Goal: Download file/media

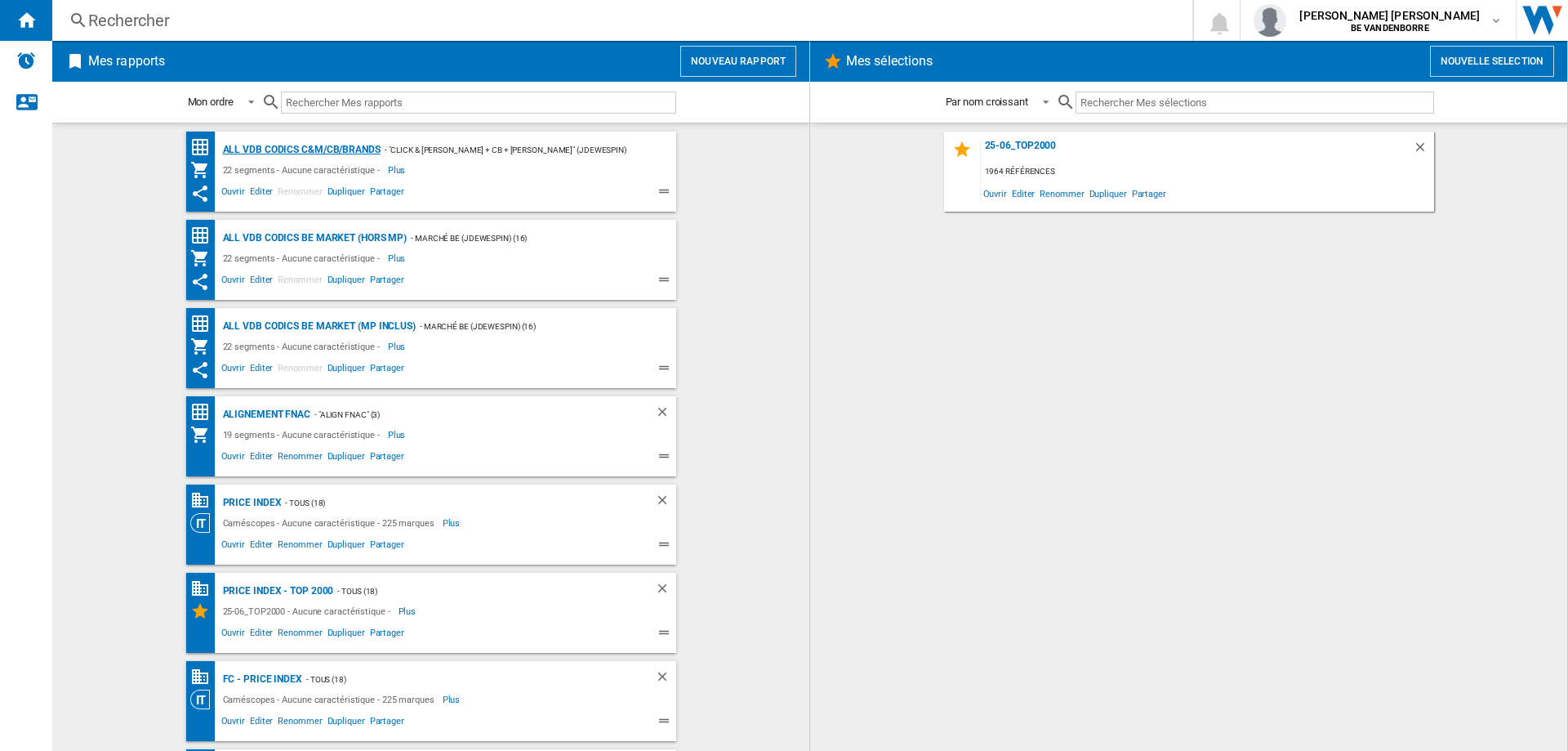
click at [329, 151] on div "ALL VDB CODICS C&M/CB/BRANDS" at bounding box center [300, 150] width 162 height 21
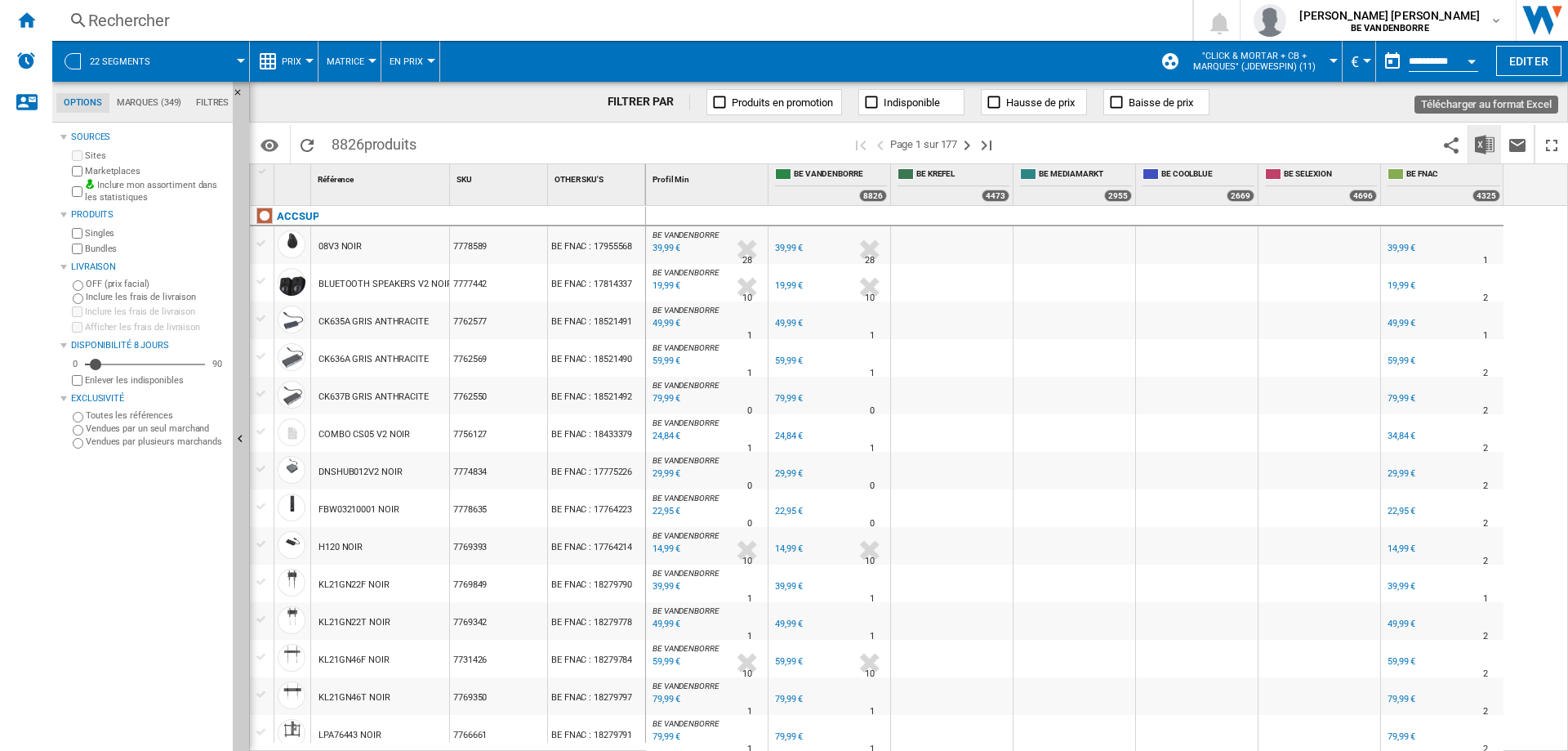
click at [1488, 139] on img "Télécharger au format Excel" at bounding box center [1484, 145] width 20 height 20
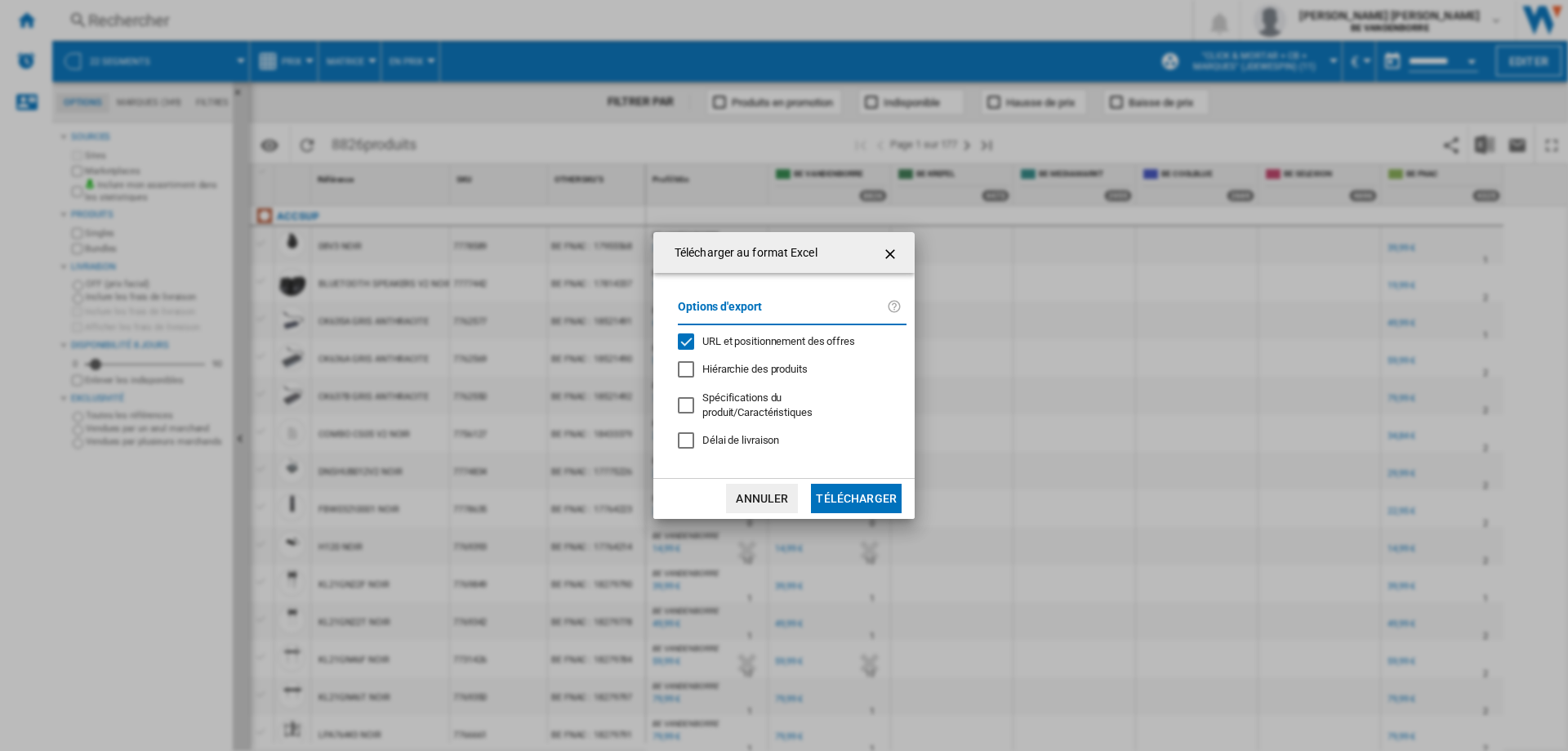
click at [770, 340] on md-checkbox "URL et positionnement des offres" at bounding box center [786, 341] width 216 height 16
click at [876, 490] on button "Télécharger" at bounding box center [857, 499] width 91 height 30
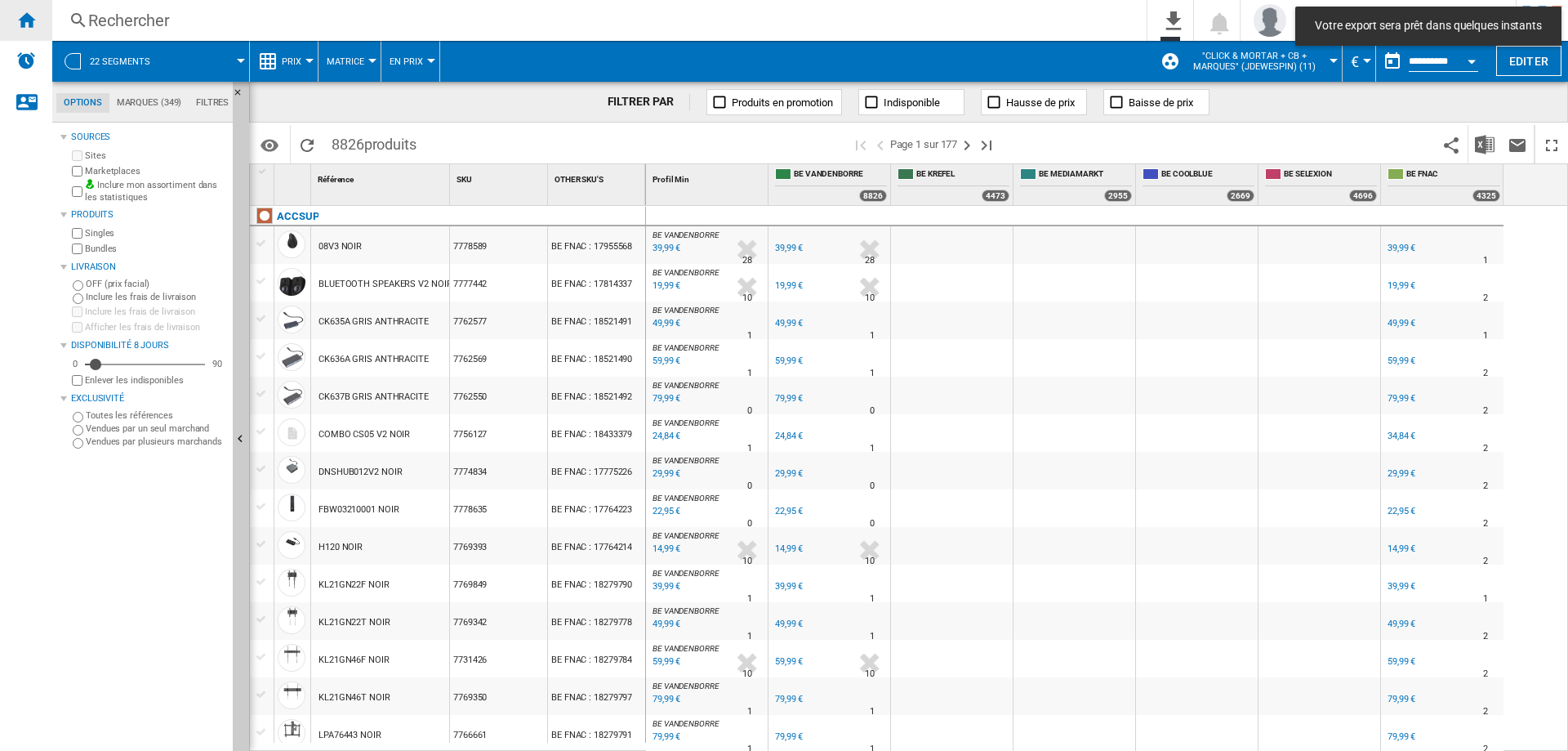
click at [19, 17] on ng-md-icon "Accueil" at bounding box center [26, 20] width 20 height 20
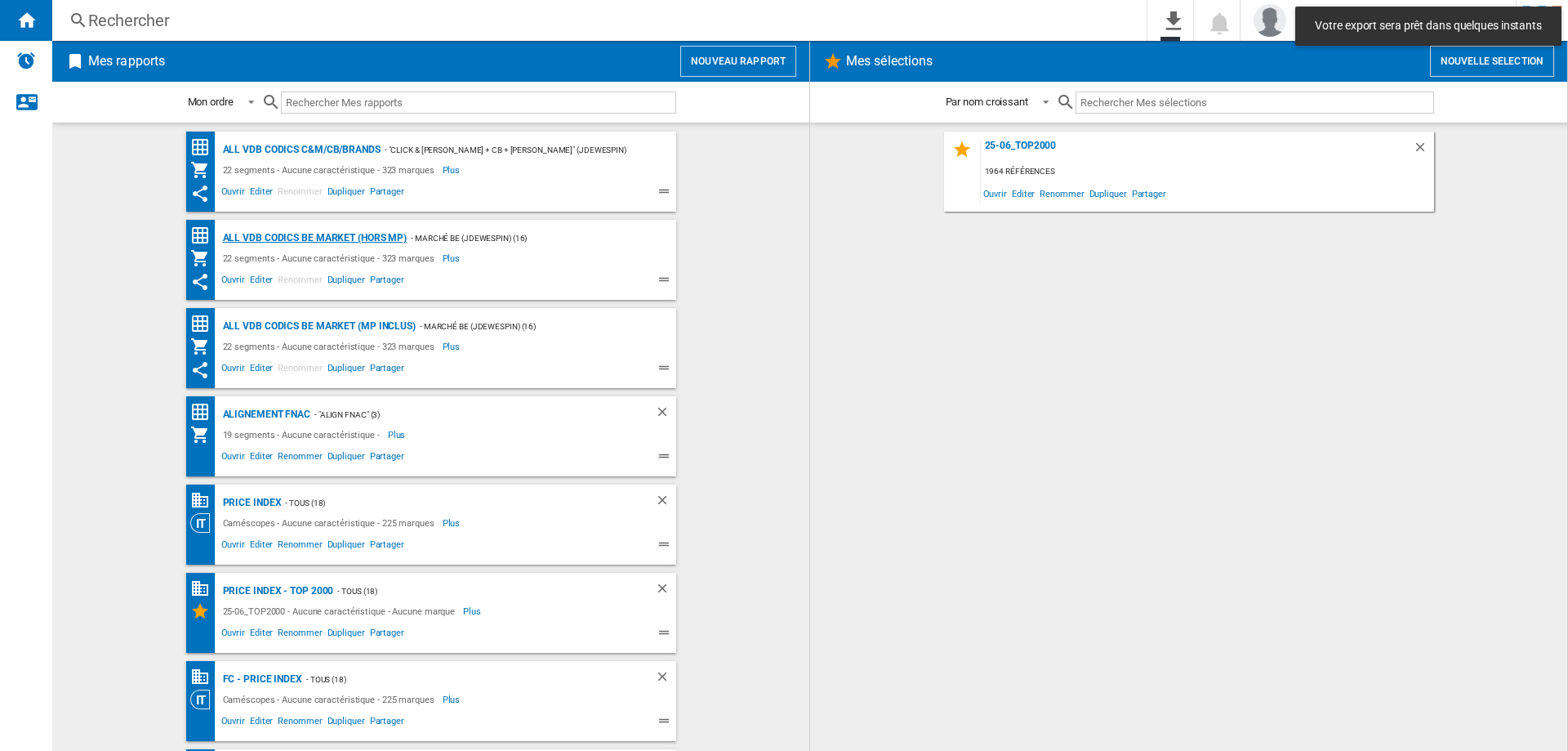
click at [285, 241] on div "ALL VDB CODICS BE MARKET (hors MP)" at bounding box center [313, 238] width 189 height 21
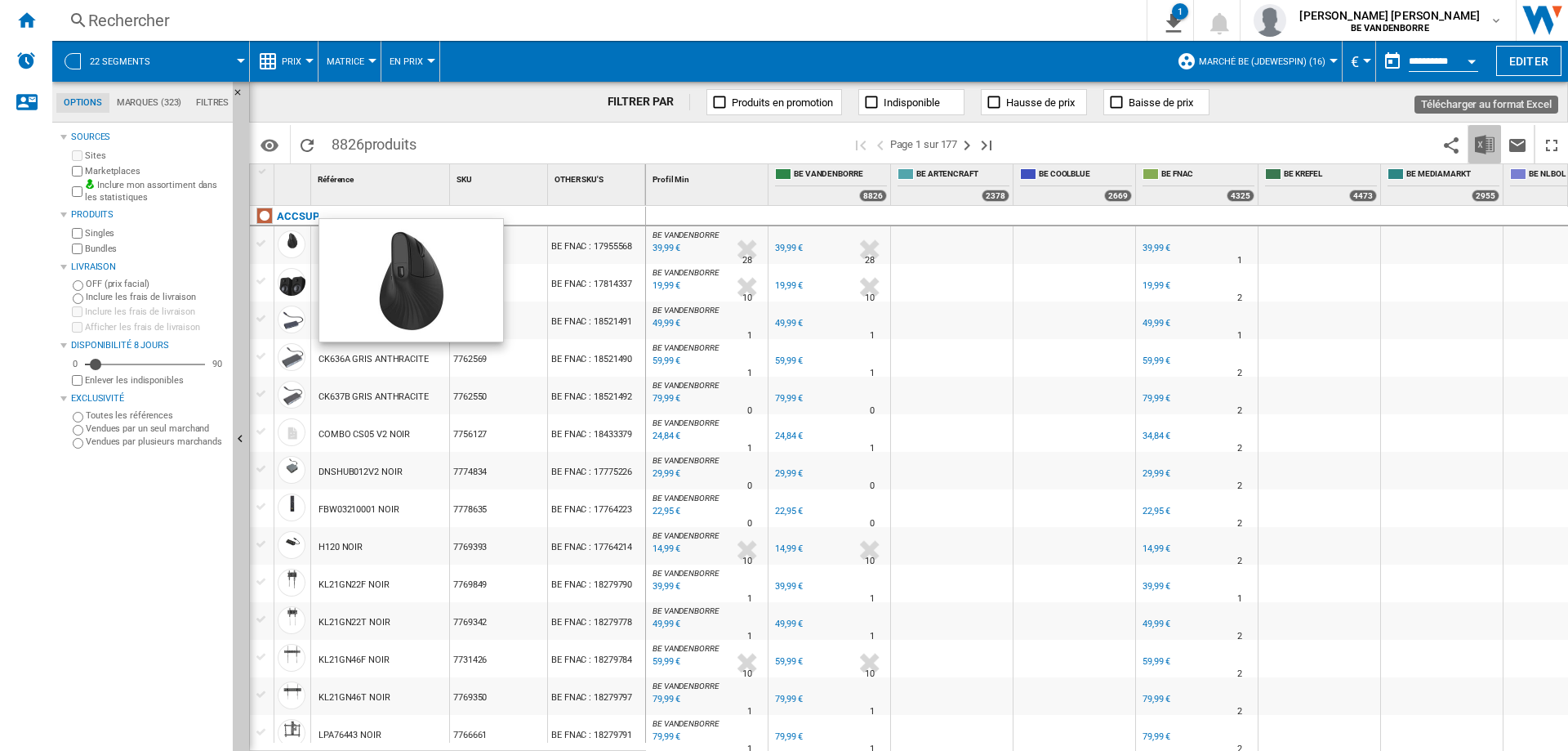
click at [1488, 152] on img "Télécharger au format Excel" at bounding box center [1484, 145] width 20 height 20
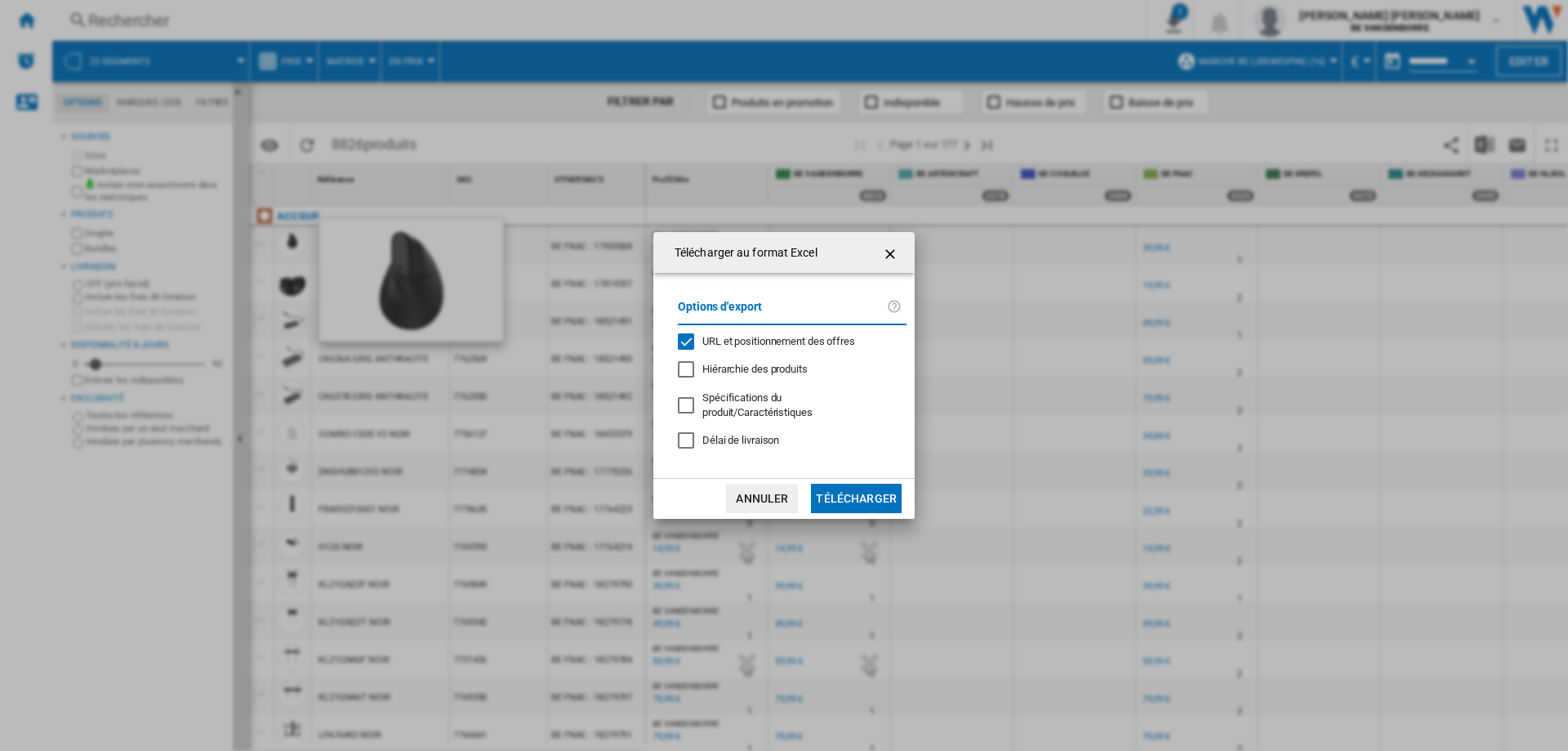
click at [748, 342] on span "URL et positionnement des offres" at bounding box center [778, 341] width 153 height 12
click at [847, 490] on button "Télécharger" at bounding box center [857, 499] width 91 height 30
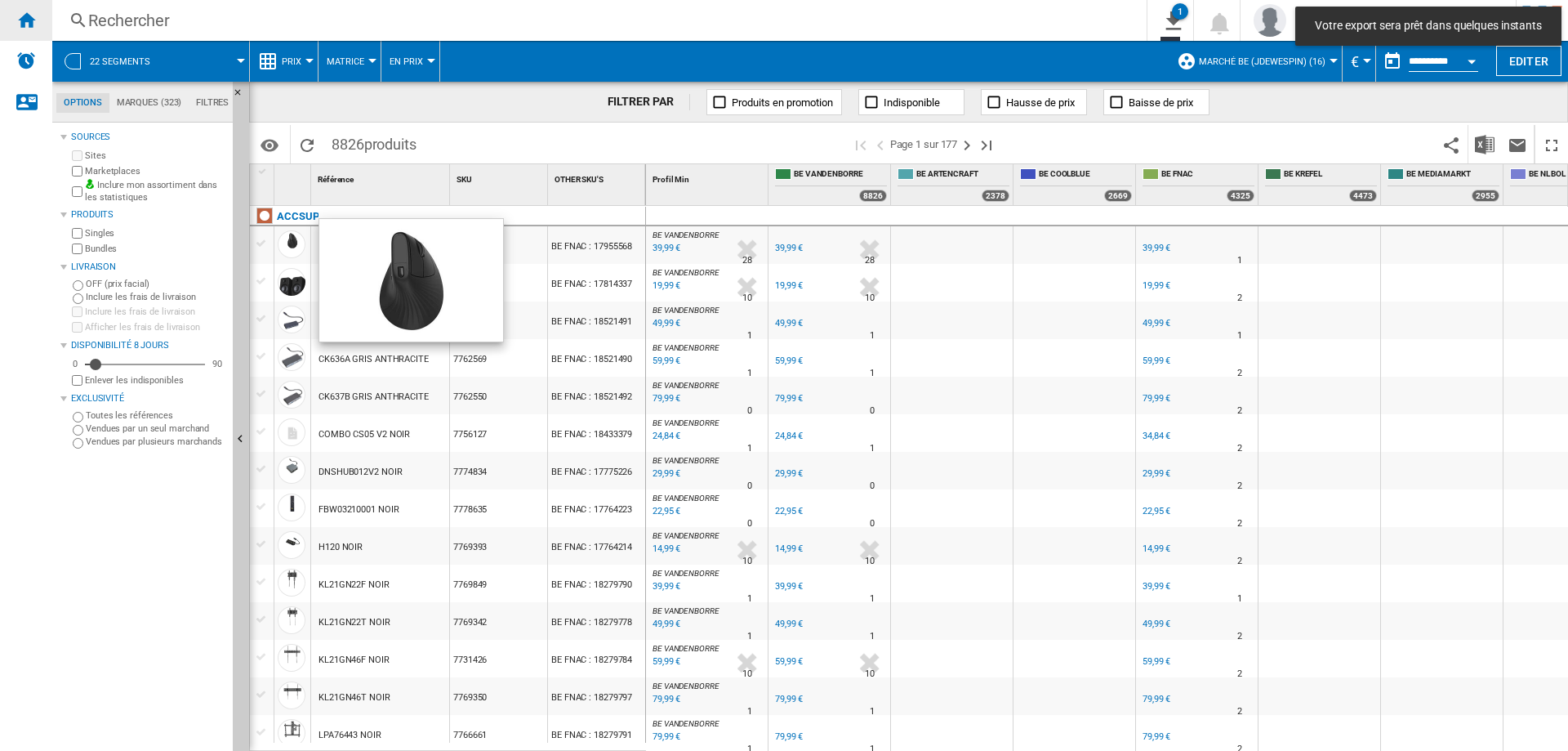
click at [25, 21] on ng-md-icon "Accueil" at bounding box center [26, 20] width 20 height 20
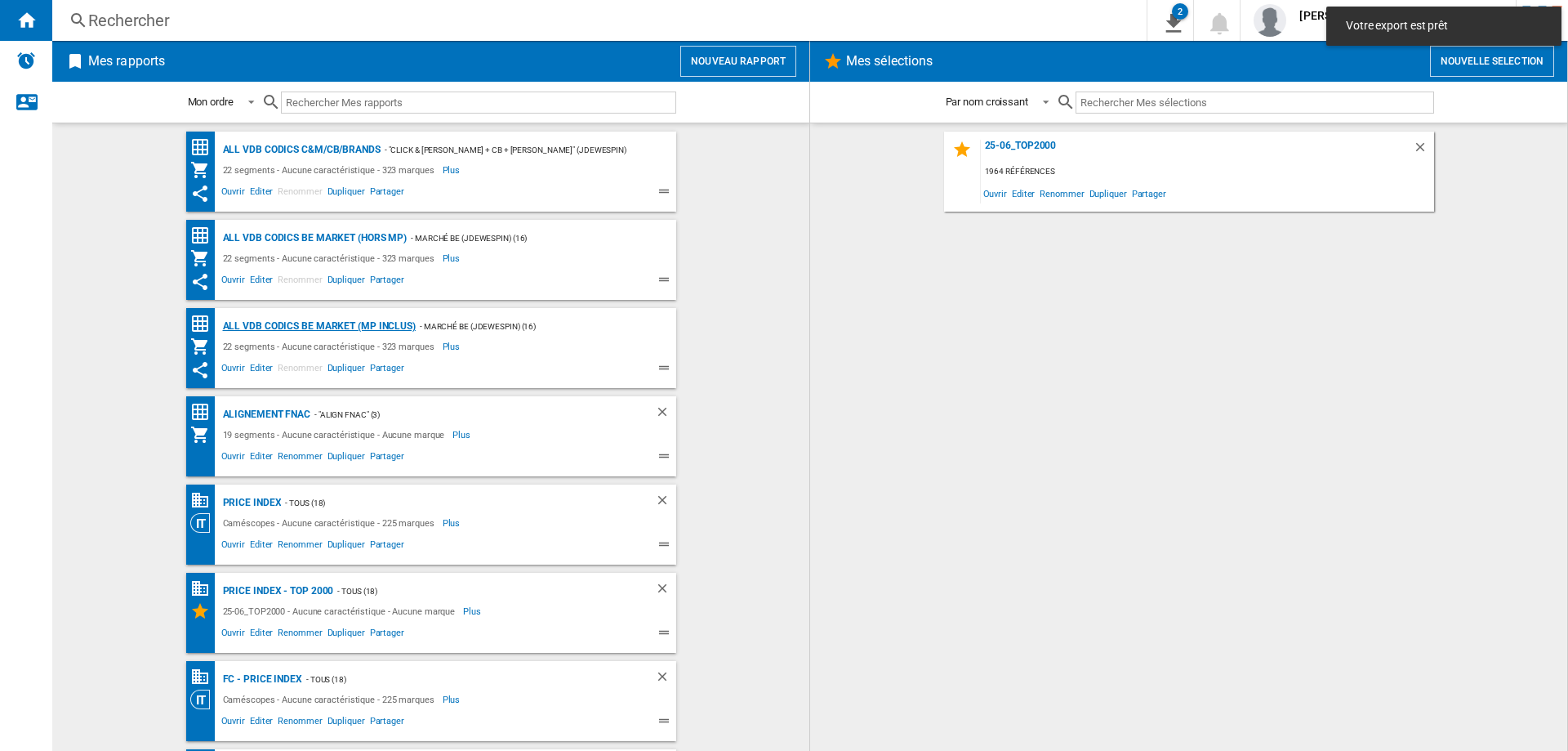
click at [351, 323] on div "ALL VDB CODICS BE MARKET (MP inclus)" at bounding box center [318, 326] width 197 height 21
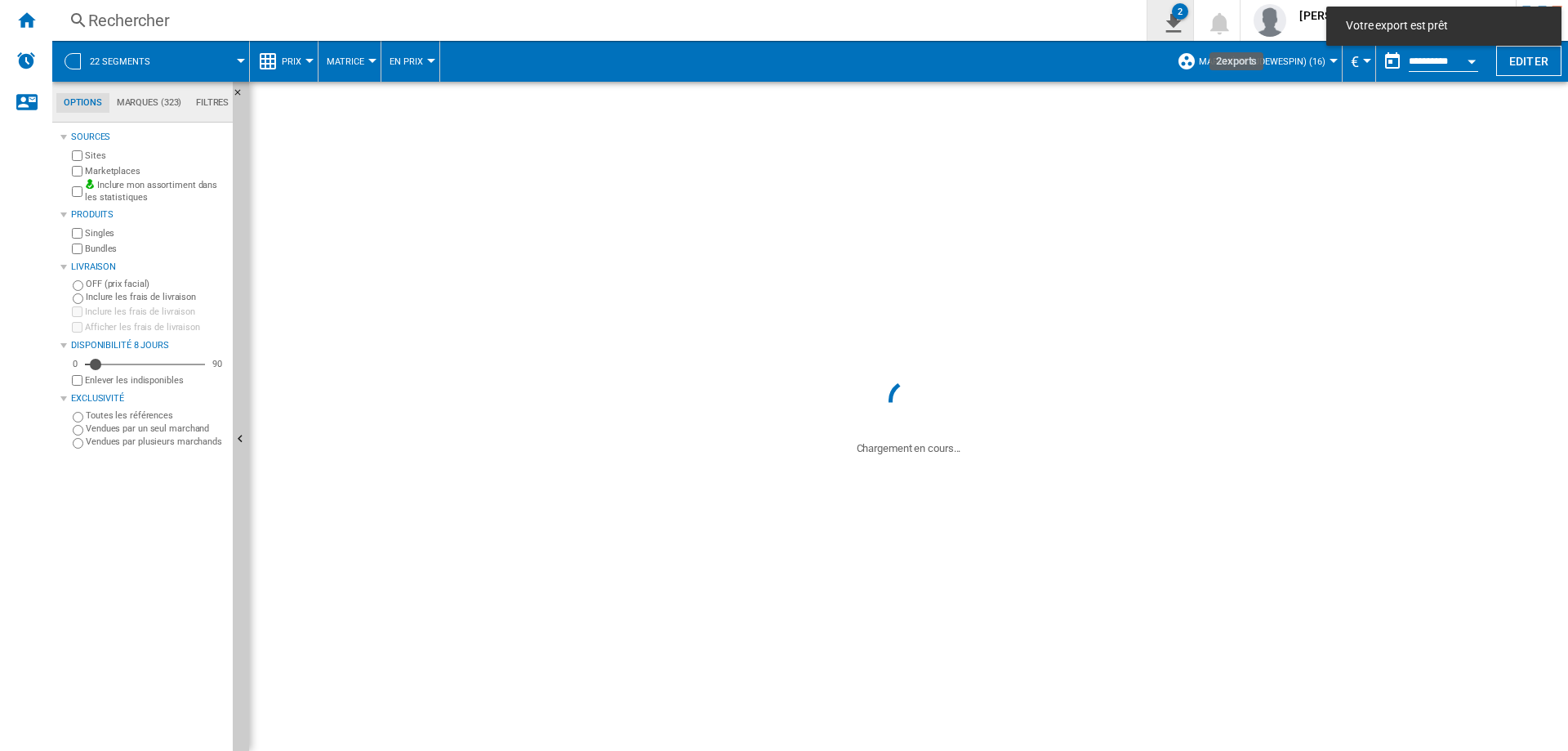
click at [1180, 30] on ng-md-icon "2\a exports" at bounding box center [1170, 21] width 20 height 21
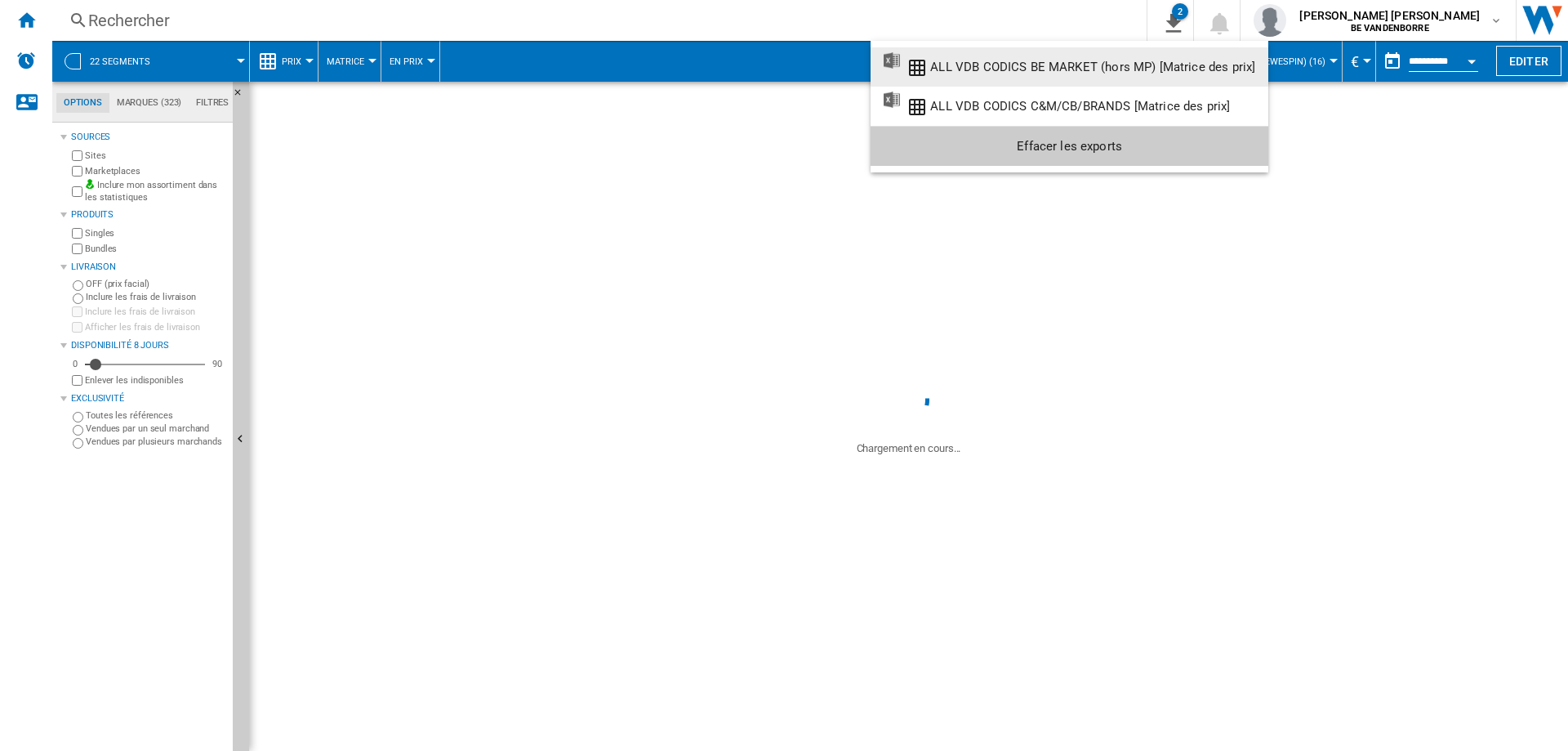
click at [1245, 30] on md-backdrop at bounding box center [784, 376] width 1568 height 751
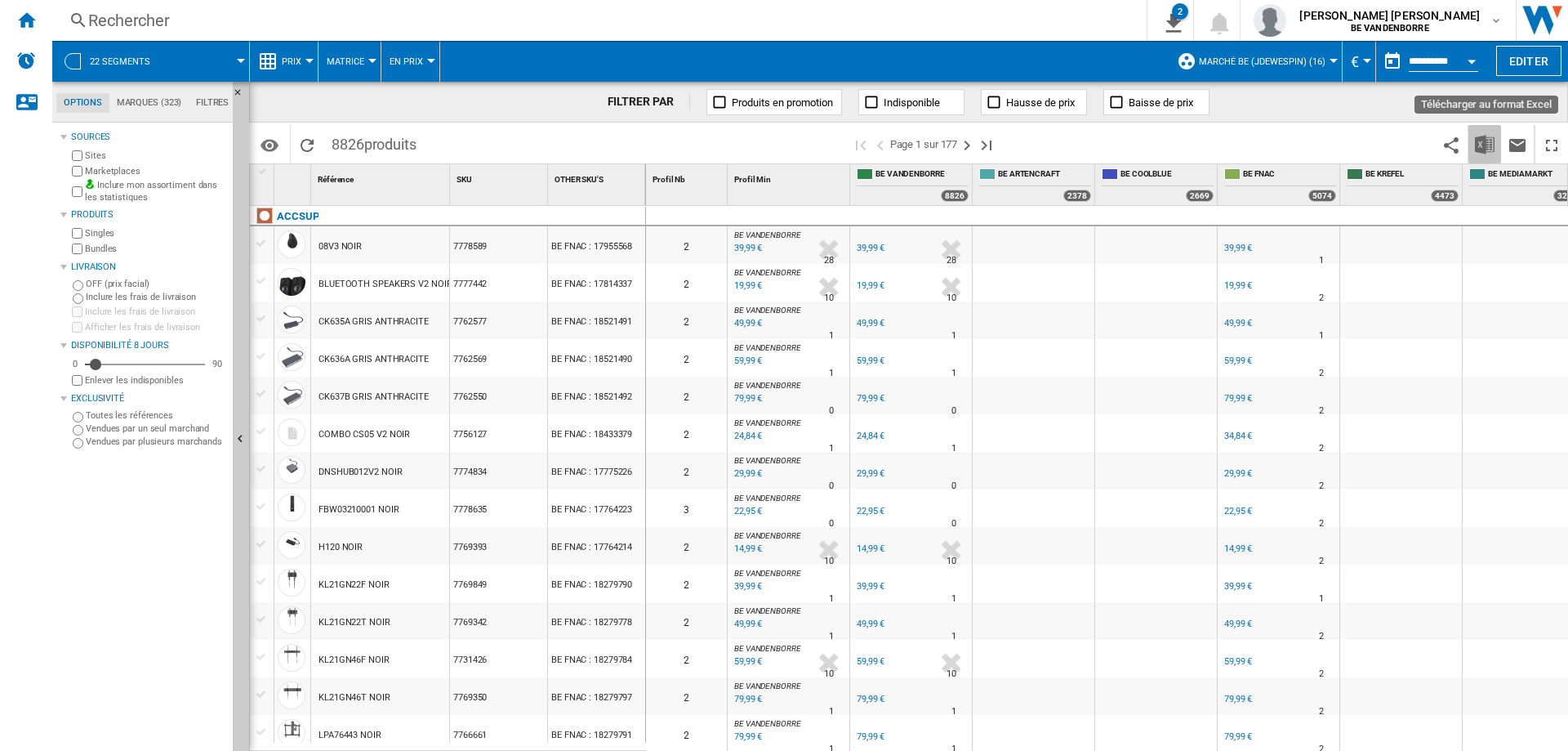
click at [1482, 151] on img "Télécharger au format Excel" at bounding box center [1484, 145] width 20 height 20
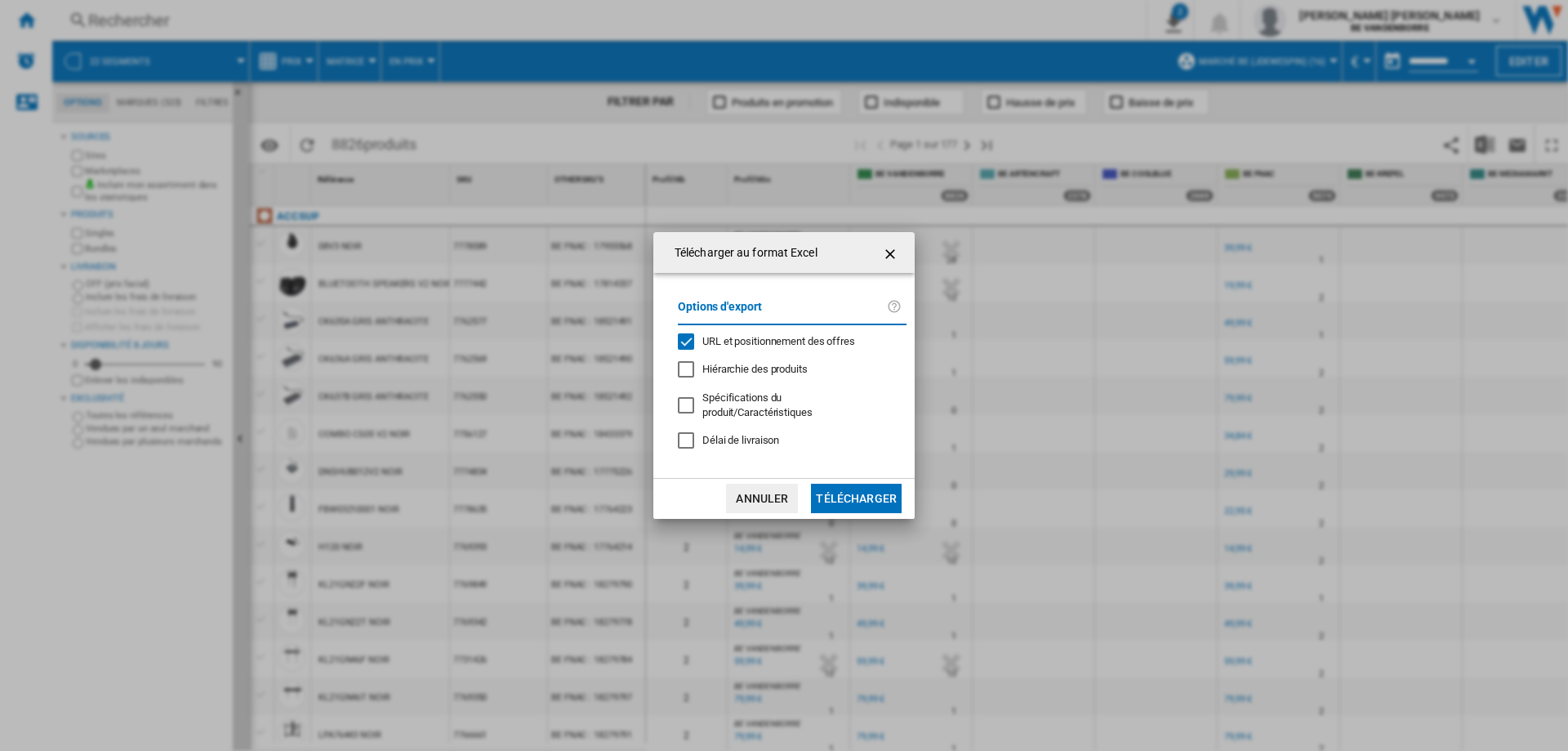
click at [714, 342] on span "URL et positionnement des offres" at bounding box center [778, 341] width 153 height 12
click at [873, 490] on button "Télécharger" at bounding box center [857, 499] width 91 height 30
